Goal: Use online tool/utility: Utilize a website feature to perform a specific function

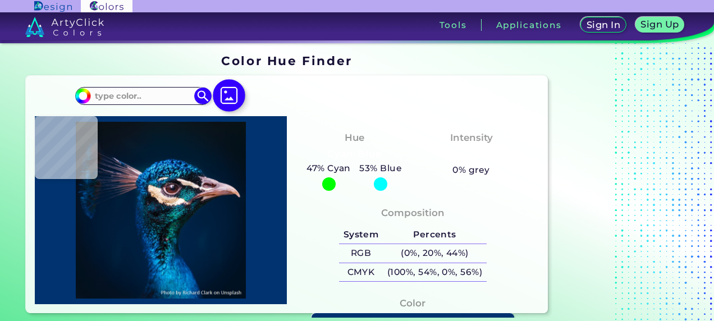
type input "#000000"
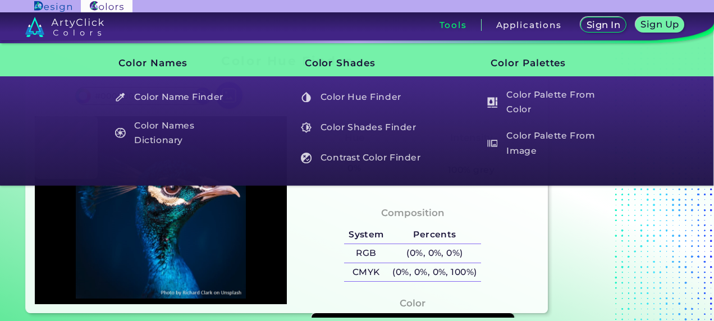
click at [515, 65] on h3 "Color Palettes" at bounding box center [543, 63] width 143 height 29
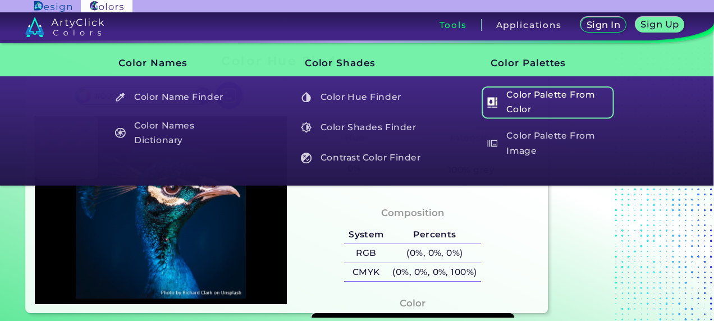
click at [523, 95] on h5 "Color Palette From Color" at bounding box center [548, 102] width 132 height 32
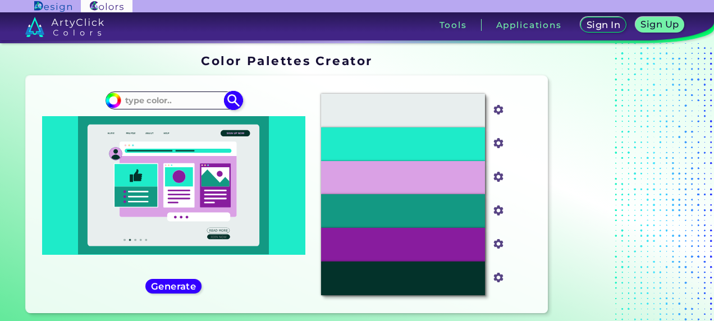
click at [150, 95] on input at bounding box center [173, 100] width 104 height 15
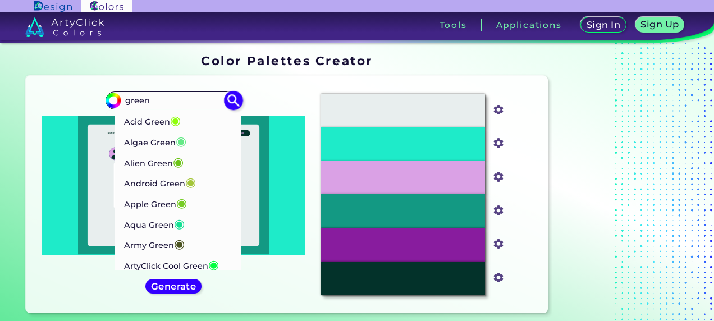
type input "green"
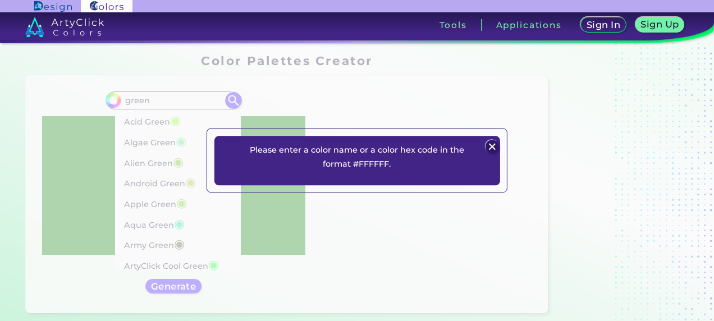
click at [494, 153] on img at bounding box center [492, 146] width 13 height 13
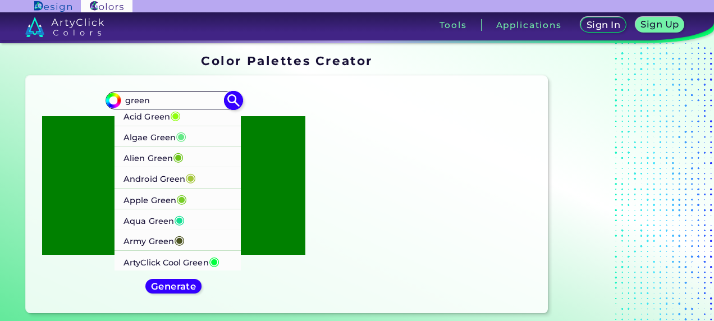
scroll to position [205, 0]
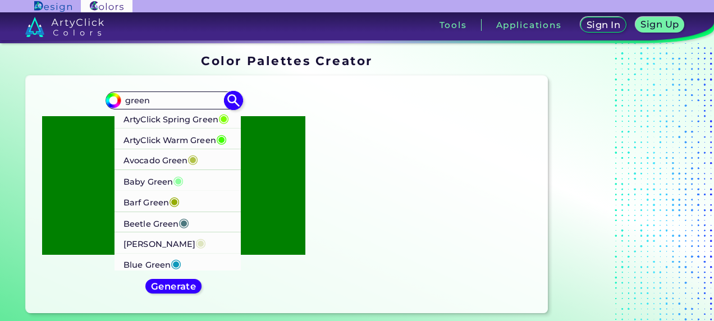
click at [144, 222] on p "Beetle Green ◉" at bounding box center [157, 222] width 66 height 21
type input "#4c787e"
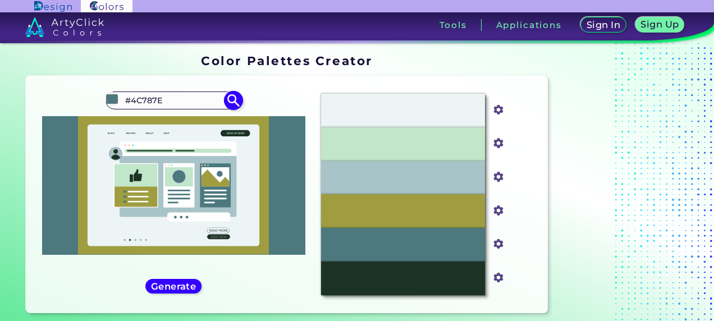
click at [183, 95] on input "#4C787E" at bounding box center [173, 100] width 104 height 15
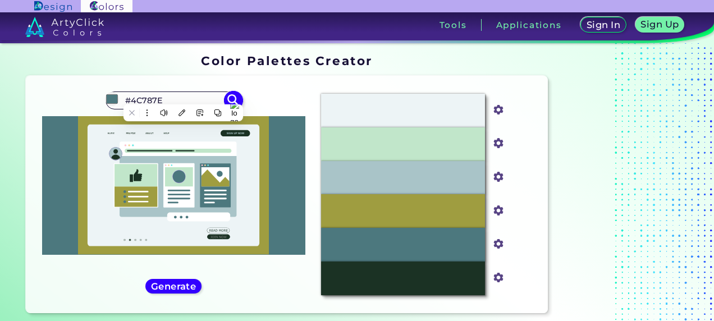
click at [183, 95] on input "#4C787E" at bounding box center [173, 100] width 104 height 15
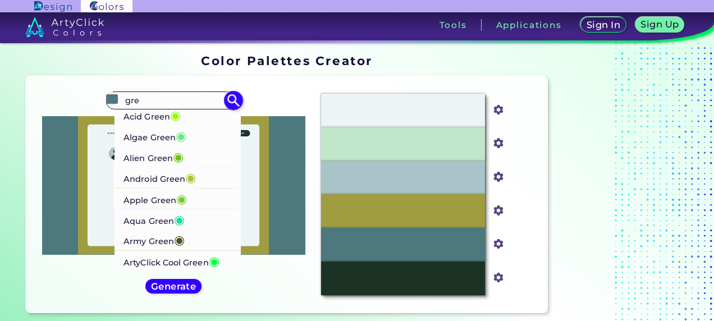
type input "gre"
click at [145, 154] on p "Alien Green ◉" at bounding box center [154, 157] width 60 height 21
type input "#6cc417"
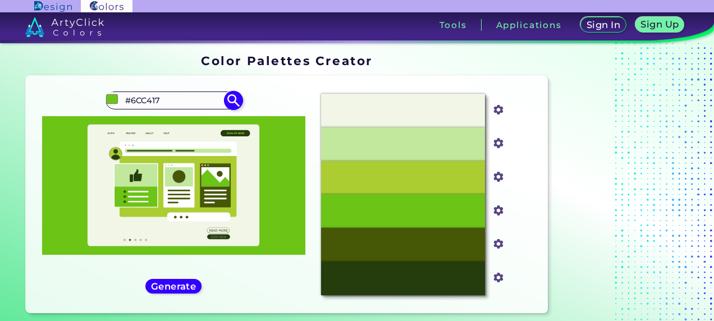
click at [207, 101] on input "#6CC417" at bounding box center [173, 100] width 104 height 15
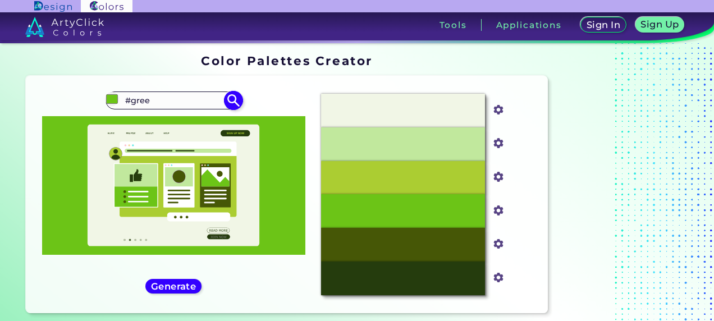
click at [207, 100] on input "#gree" at bounding box center [173, 100] width 104 height 15
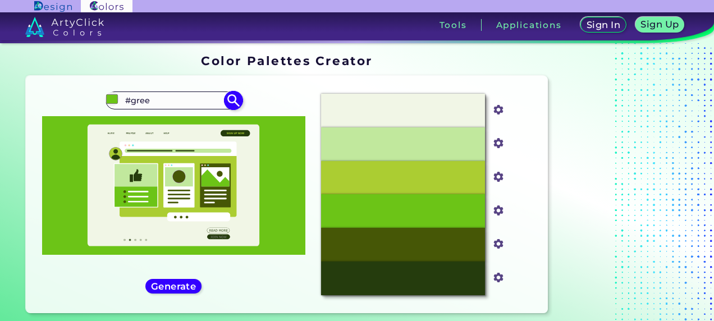
click at [207, 100] on input "#gree" at bounding box center [173, 100] width 104 height 15
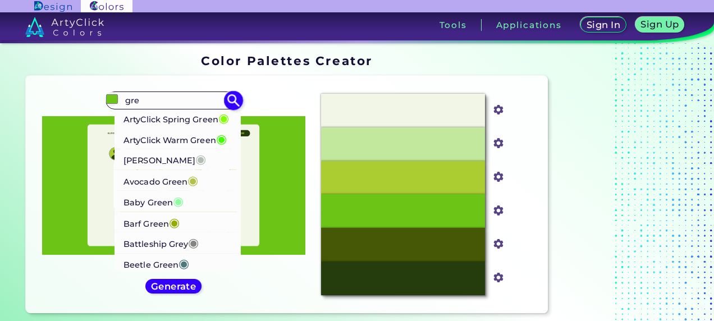
scroll to position [412, 0]
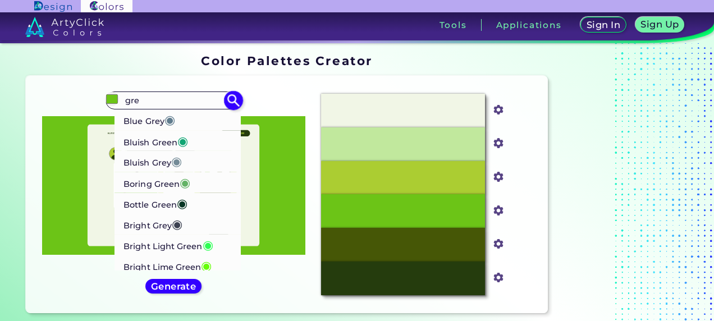
type input "gre"
click at [161, 182] on p "Boring Green ◉" at bounding box center [157, 182] width 67 height 21
type input "#63b365"
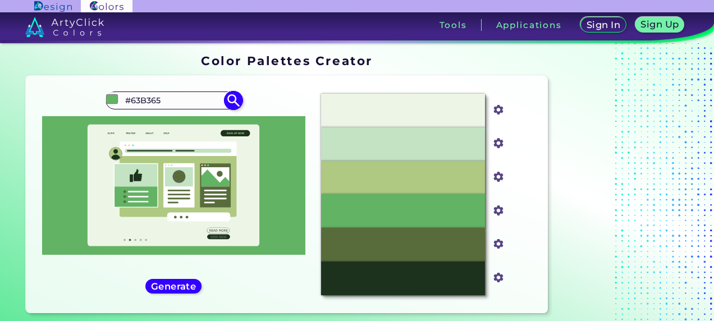
click at [197, 103] on input "#63B365" at bounding box center [173, 100] width 104 height 15
click at [161, 100] on input "#63B365" at bounding box center [173, 100] width 104 height 15
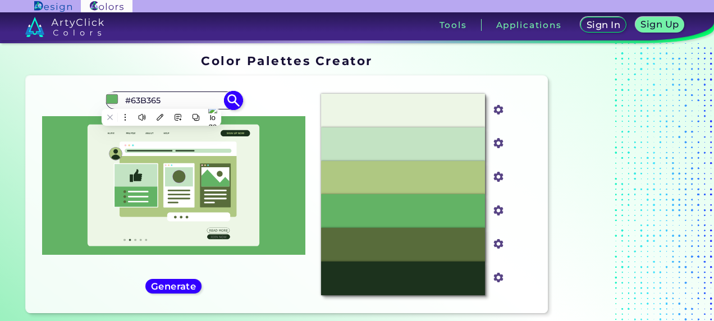
paste input "015E27"
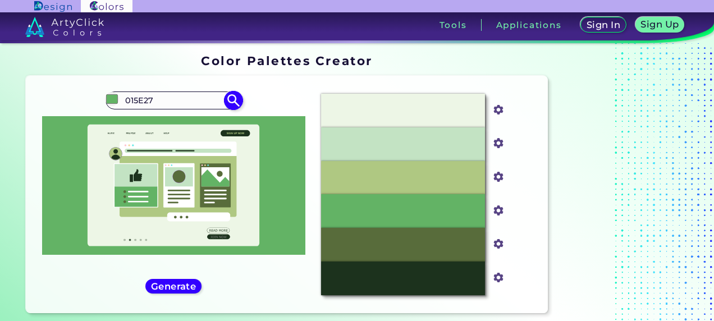
type input "015E27"
click at [230, 98] on img at bounding box center [233, 100] width 17 height 17
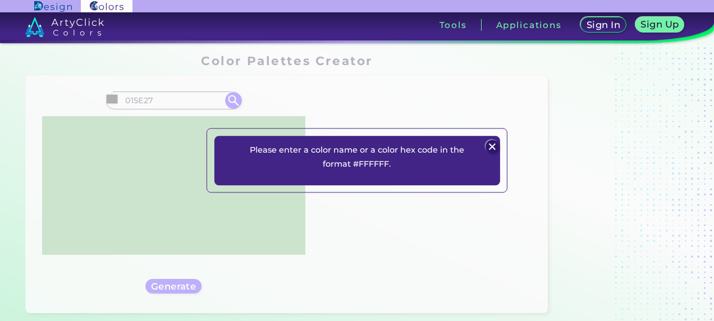
click at [493, 153] on img at bounding box center [492, 146] width 13 height 13
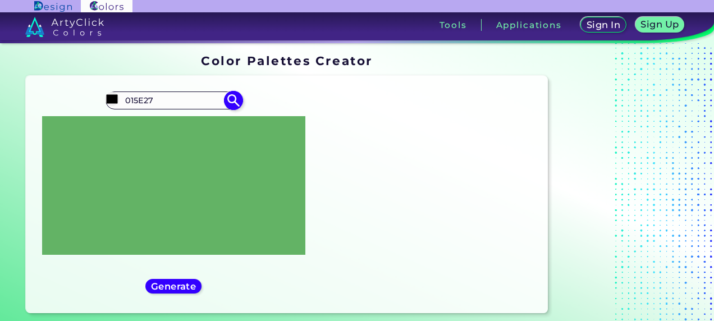
click at [112, 101] on input "#000000" at bounding box center [112, 99] width 14 height 14
type input "#007514"
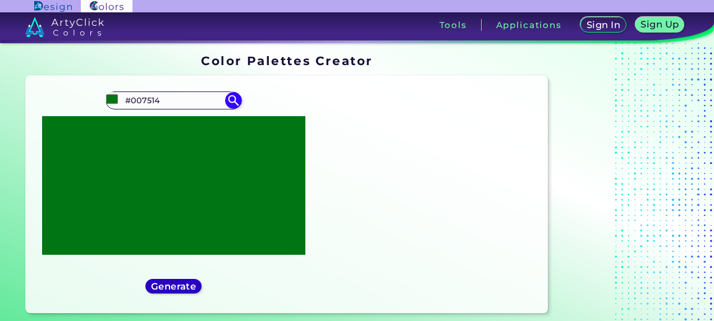
click at [183, 282] on h5 "Generate" at bounding box center [174, 286] width 44 height 9
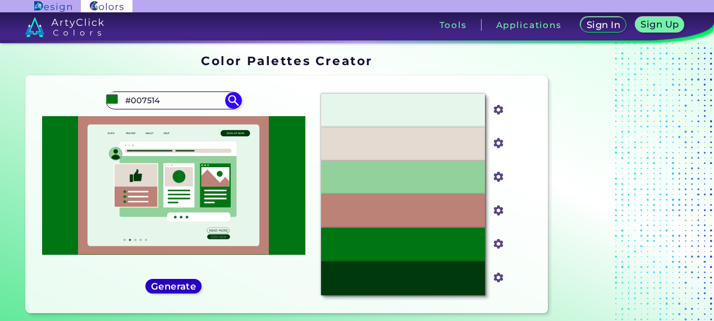
click at [181, 282] on h5 "Generate" at bounding box center [173, 286] width 41 height 8
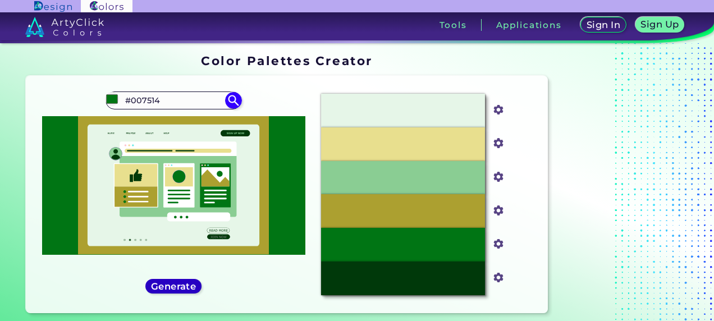
click at [181, 282] on h5 "Generate" at bounding box center [173, 286] width 41 height 8
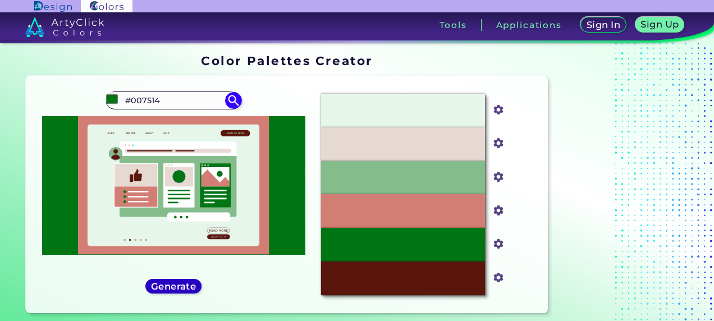
click at [181, 282] on h5 "Generate" at bounding box center [173, 286] width 41 height 8
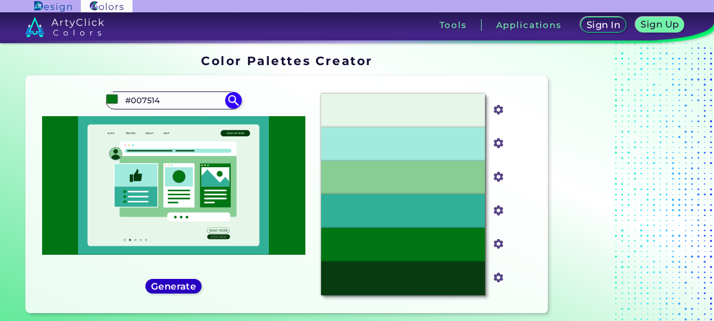
click at [181, 282] on h5 "Generate" at bounding box center [173, 286] width 41 height 8
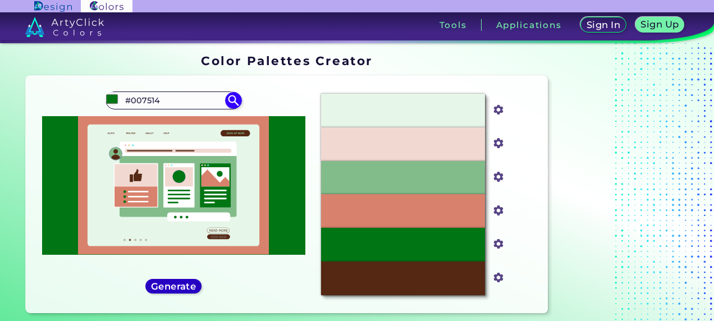
click at [181, 282] on h5 "Generate" at bounding box center [173, 286] width 43 height 8
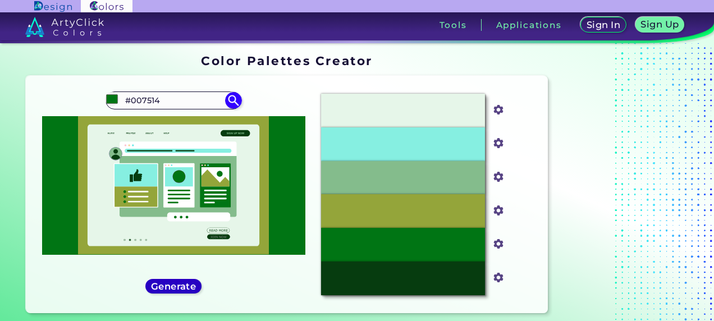
click at [181, 282] on h5 "Generate" at bounding box center [173, 286] width 41 height 8
